Goal: Complete application form: Complete application form

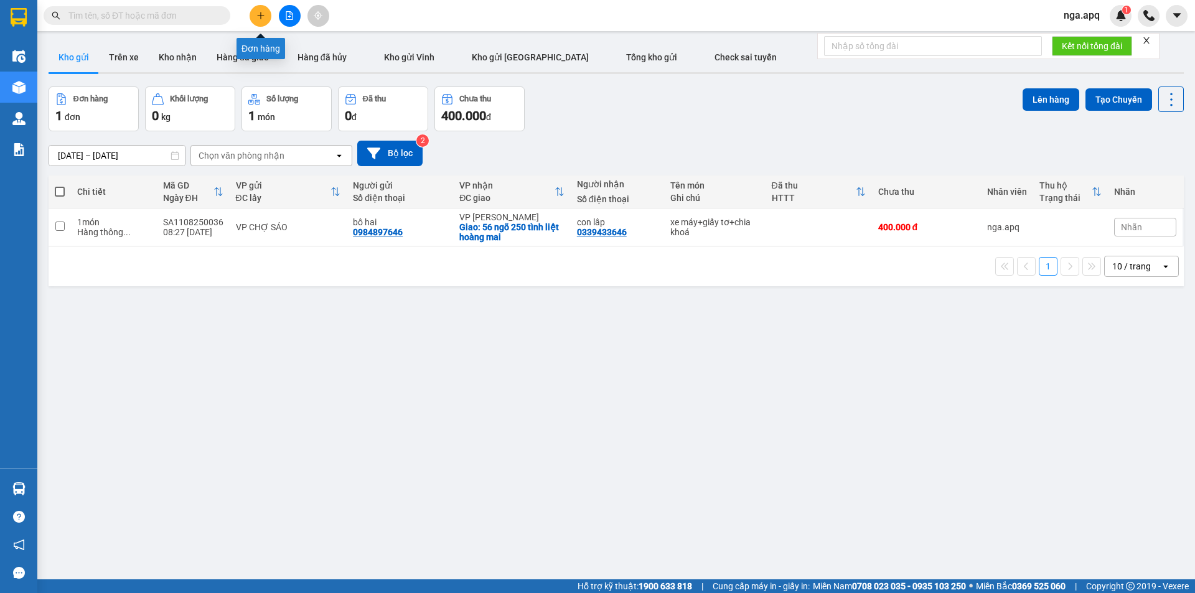
click at [258, 17] on icon "plus" at bounding box center [260, 15] width 9 height 9
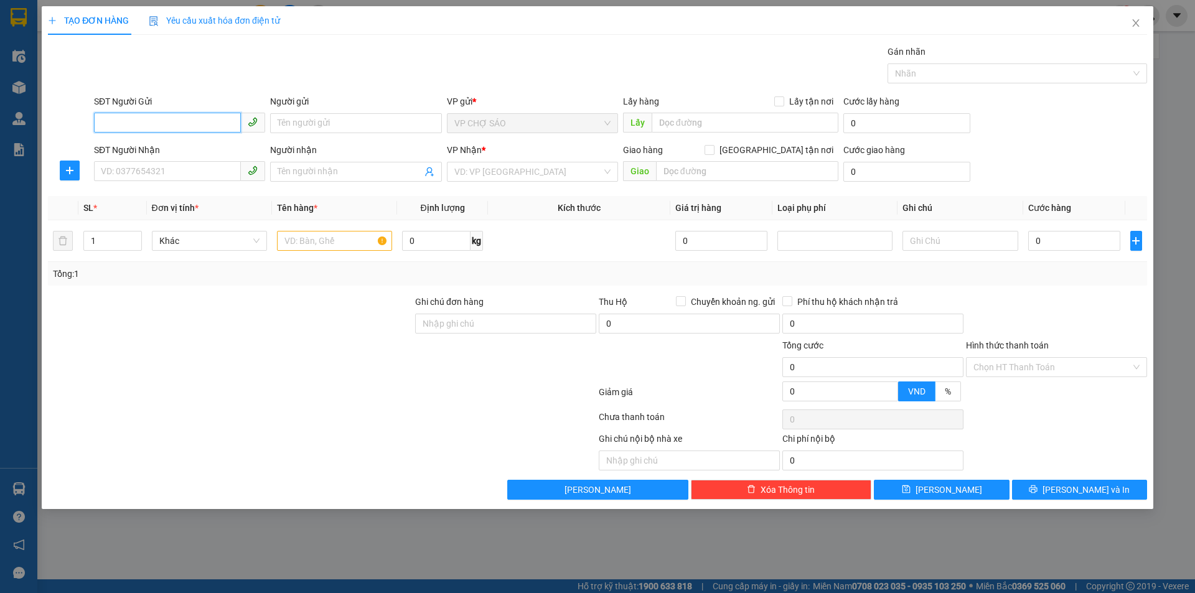
click at [106, 123] on input "SĐT Người Gửi" at bounding box center [167, 123] width 147 height 20
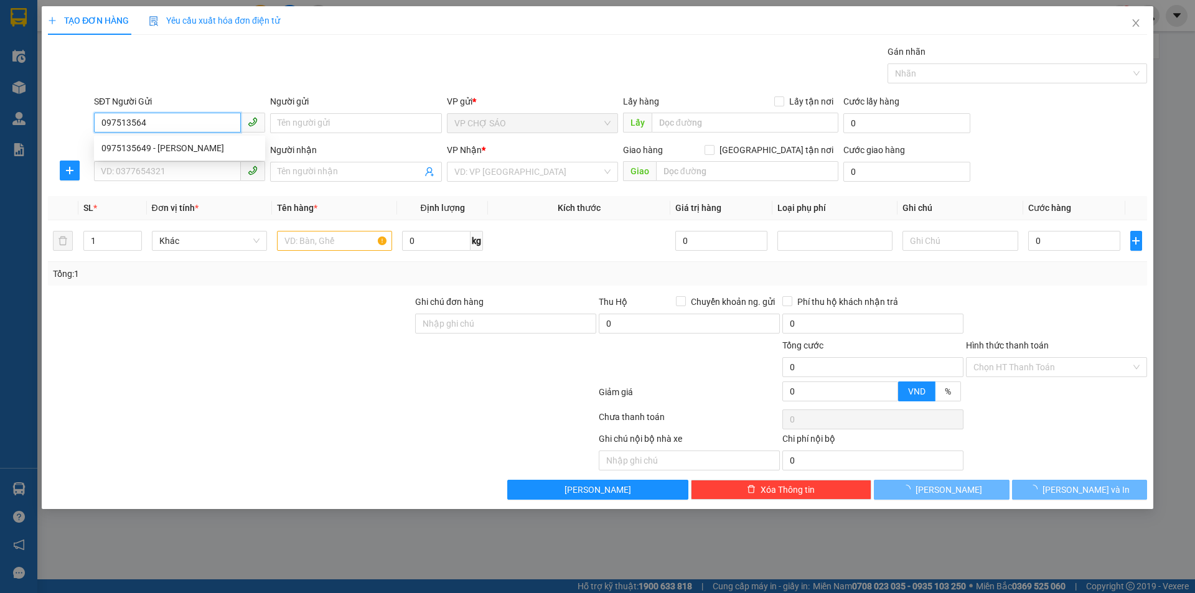
type input "0975135649"
drag, startPoint x: 125, startPoint y: 147, endPoint x: 113, endPoint y: 153, distance: 13.1
click at [120, 148] on div "0975135649 - [PERSON_NAME]" at bounding box center [179, 148] width 156 height 14
type input "[PERSON_NAME]"
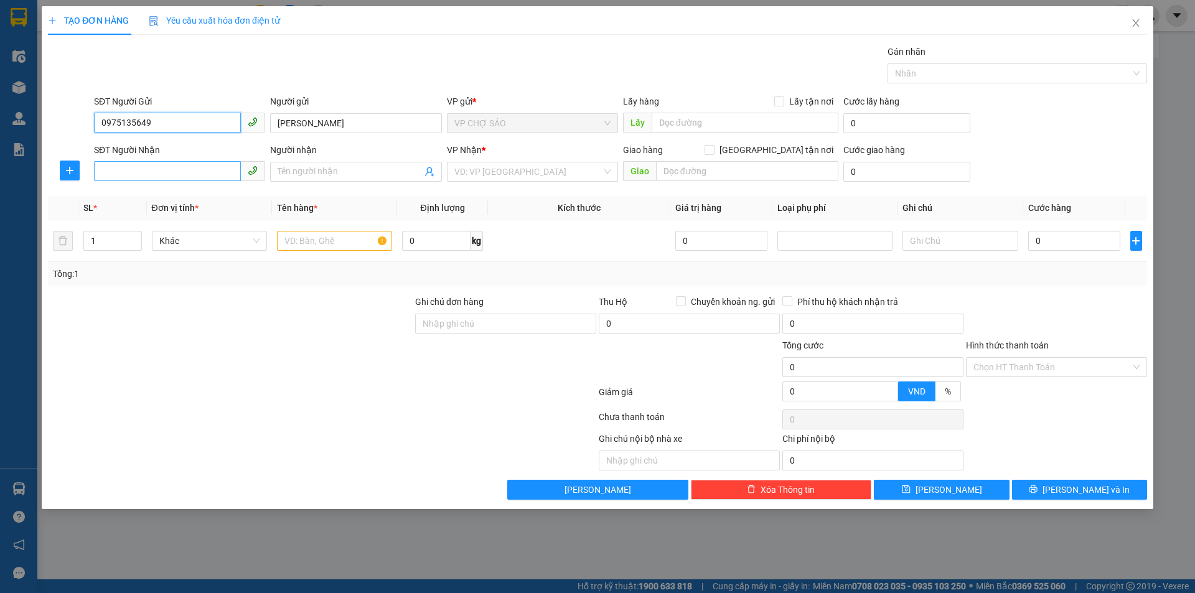
type input "0975135649"
click at [103, 169] on input "SĐT Người Nhận" at bounding box center [167, 171] width 147 height 20
click at [159, 177] on input "00836385269" at bounding box center [167, 171] width 147 height 20
type input "0"
type input "0836385269"
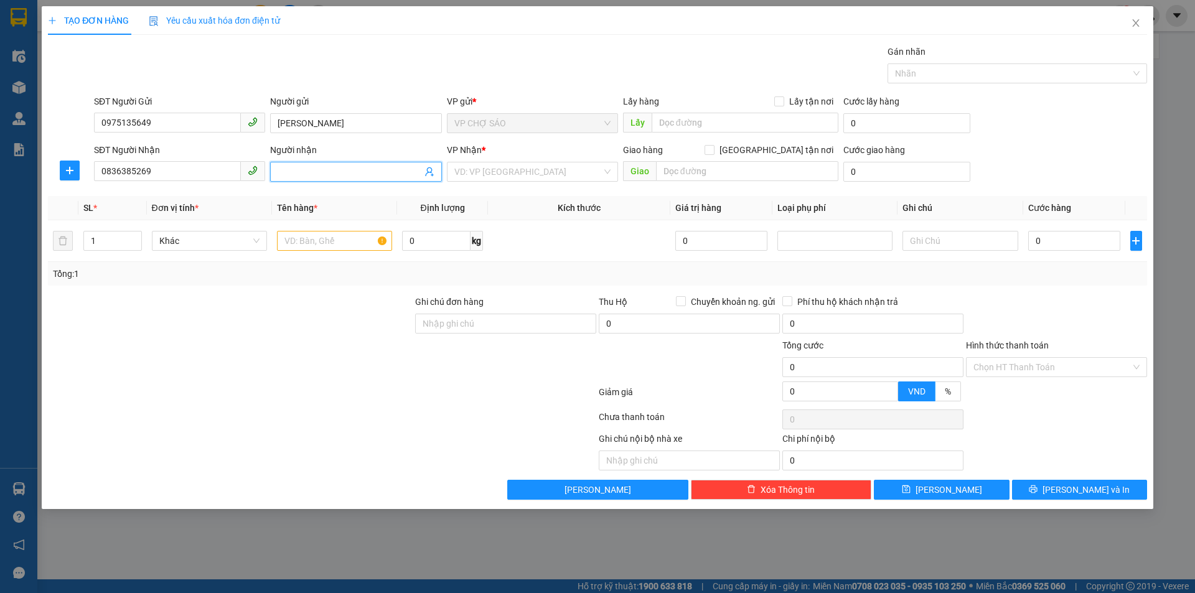
click at [287, 170] on input "Người nhận" at bounding box center [350, 172] width 144 height 14
type input "nhât nam"
click at [296, 241] on input "text" at bounding box center [334, 241] width 115 height 20
type input "gao"
click at [524, 168] on input "search" at bounding box center [528, 171] width 148 height 19
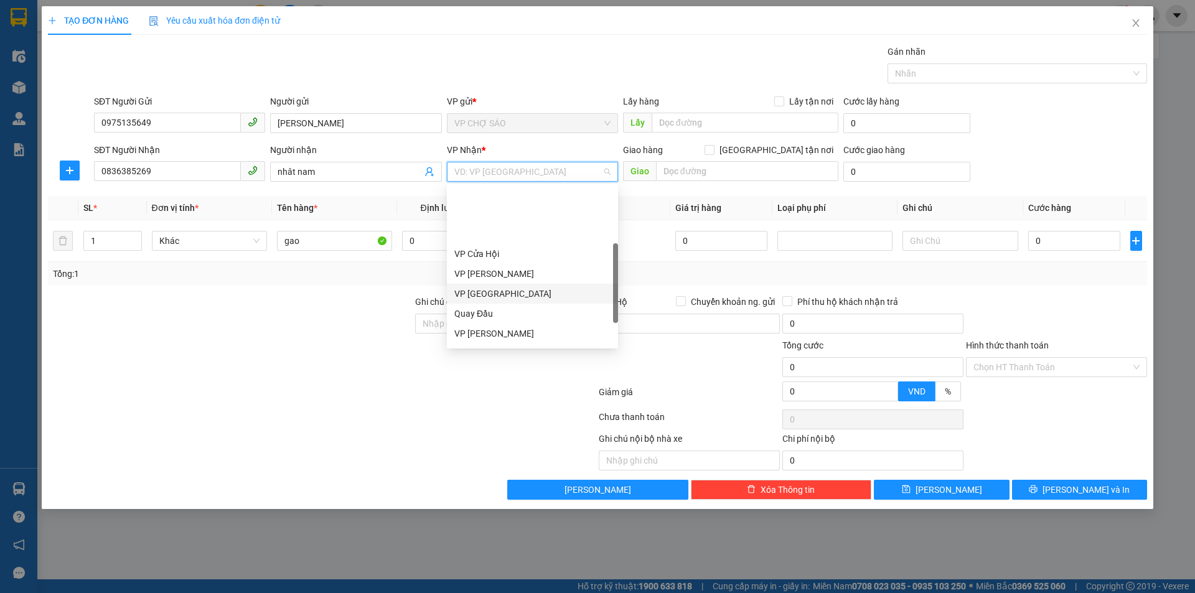
scroll to position [125, 0]
click at [514, 309] on div "VP MỸ ĐÌNH" at bounding box center [532, 311] width 156 height 14
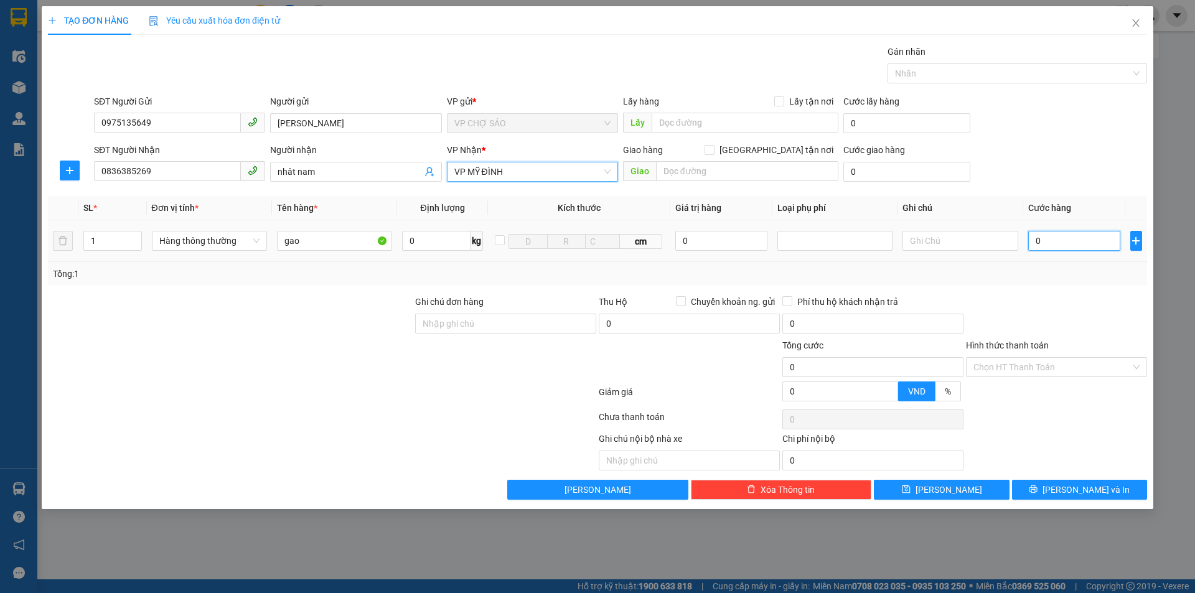
click at [1045, 241] on input "0" at bounding box center [1074, 241] width 93 height 20
type input "4"
type input "40"
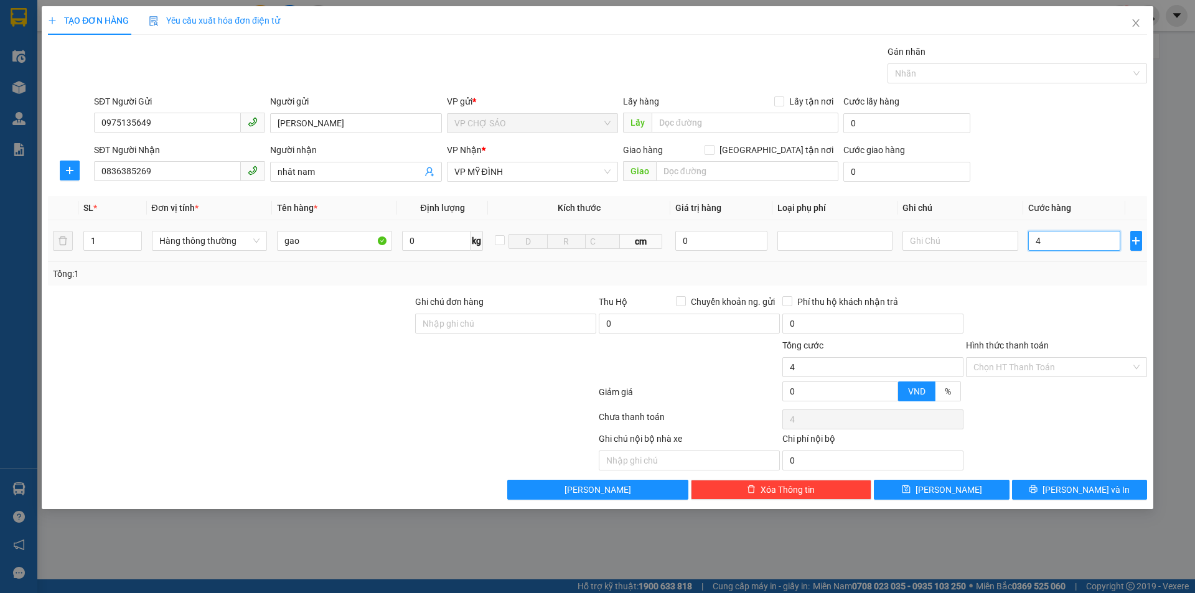
type input "40"
type input "400"
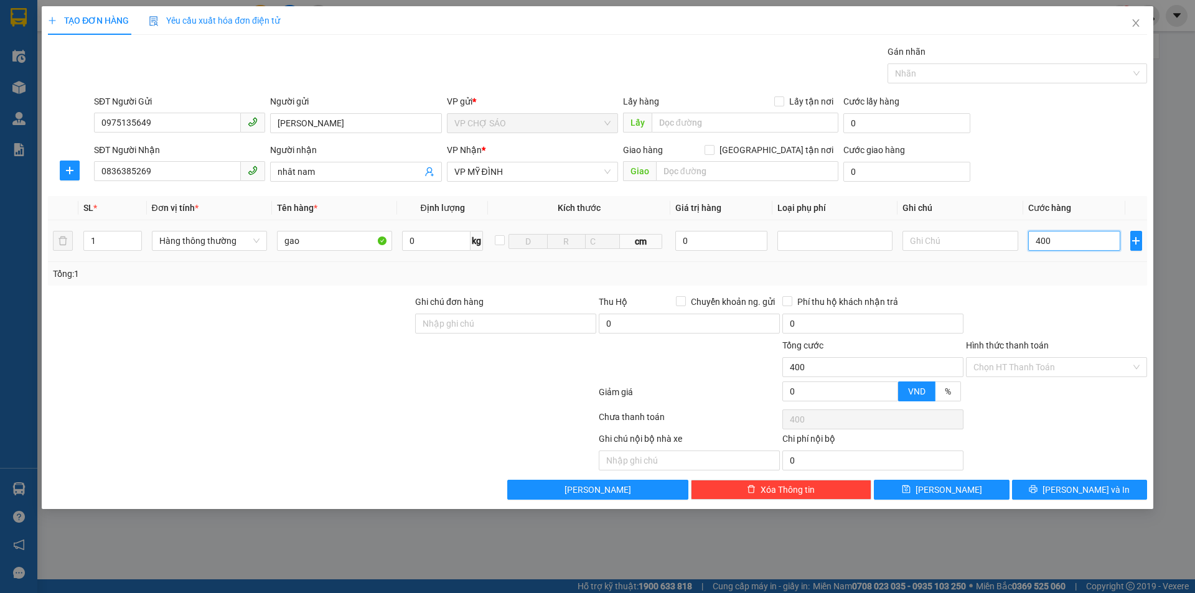
type input "4.000"
type input "40.000"
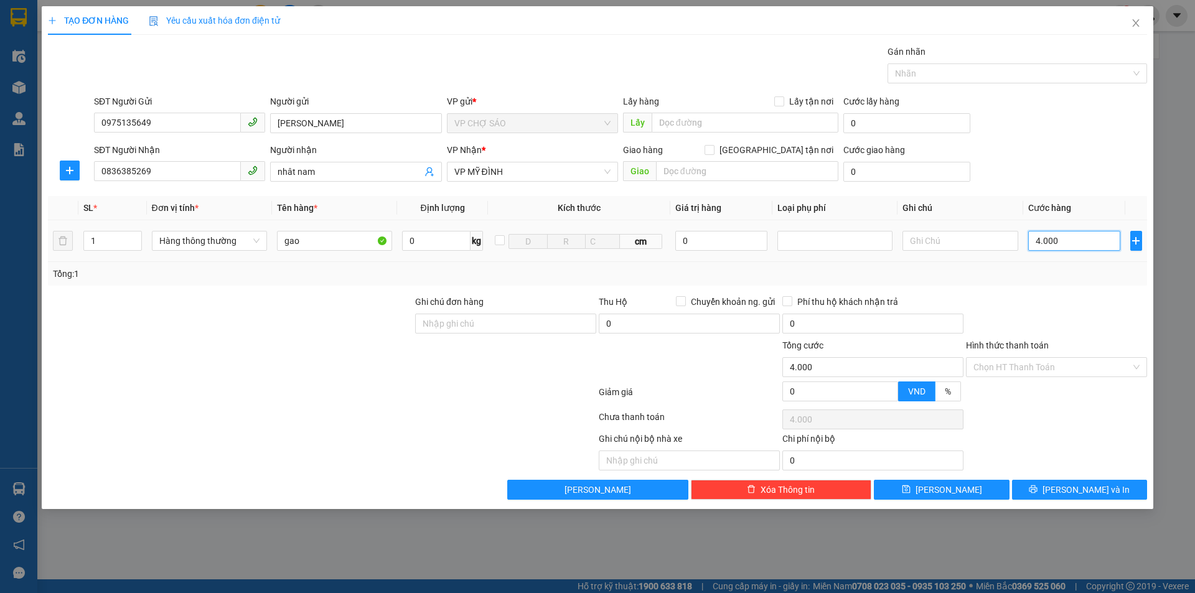
type input "40.000"
click at [1045, 365] on input "Hình thức thanh toán" at bounding box center [1052, 367] width 157 height 19
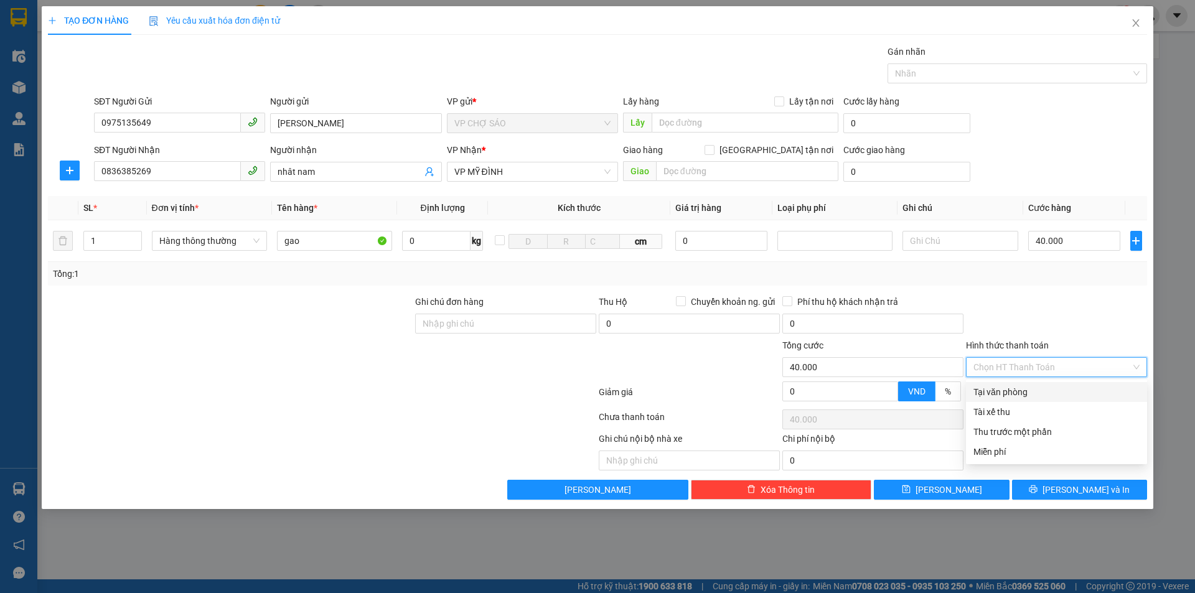
click at [1033, 395] on div "Tại văn phòng" at bounding box center [1057, 392] width 166 height 14
type input "0"
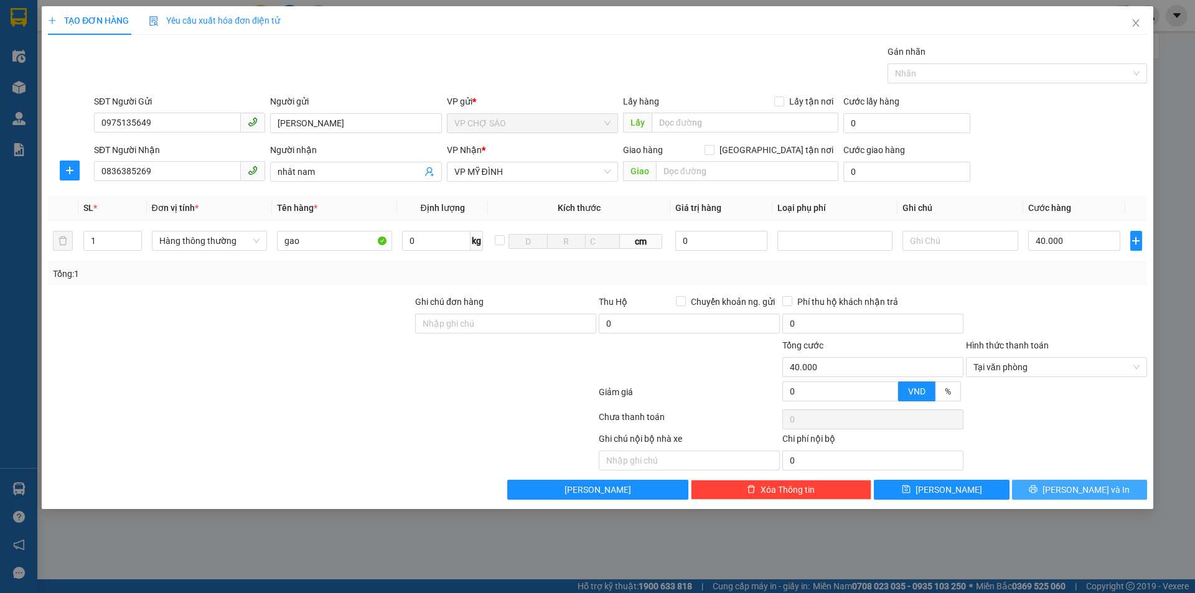
click at [1073, 492] on span "[PERSON_NAME] và In" at bounding box center [1086, 490] width 87 height 14
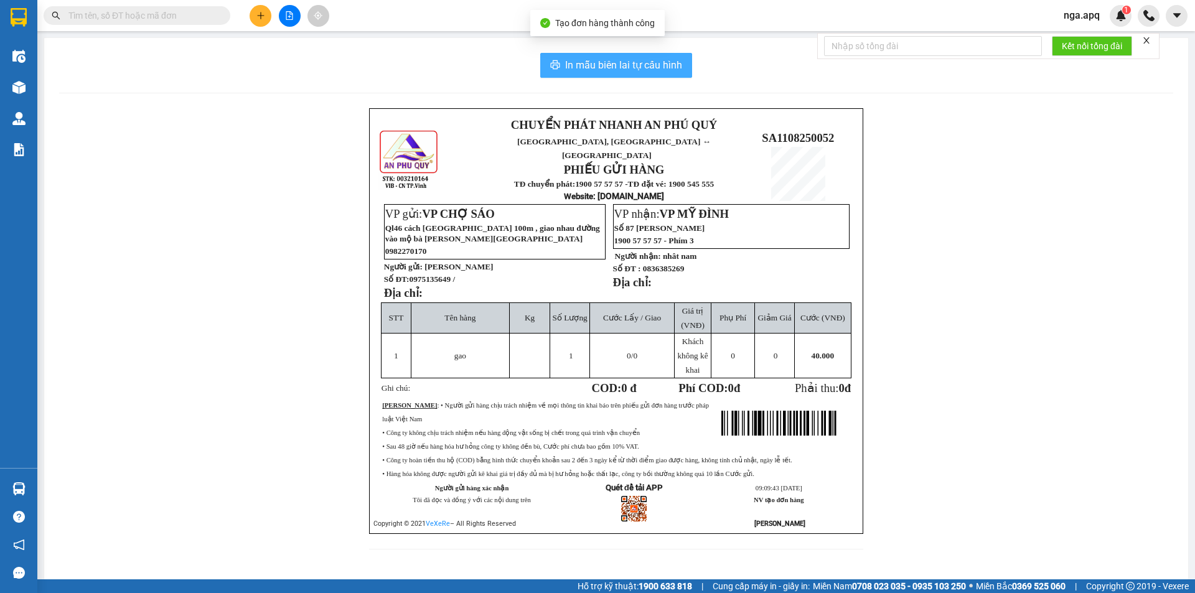
click at [615, 67] on span "In mẫu biên lai tự cấu hình" at bounding box center [623, 65] width 117 height 16
